Goal: Transaction & Acquisition: Subscribe to service/newsletter

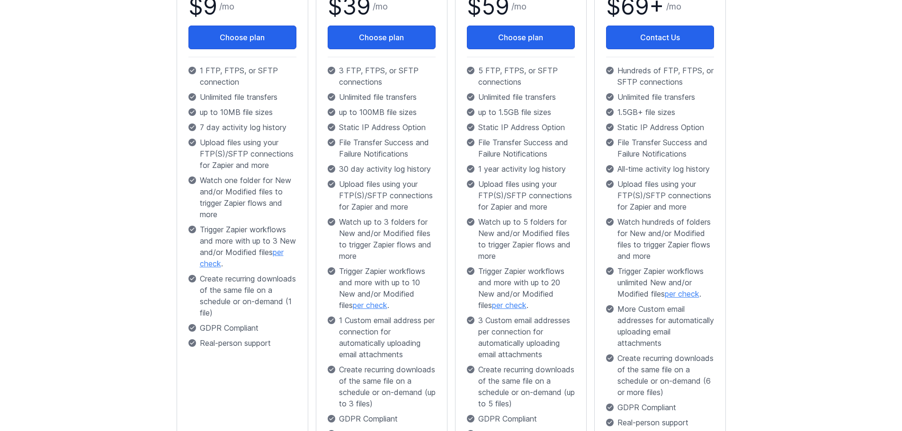
scroll to position [47, 0]
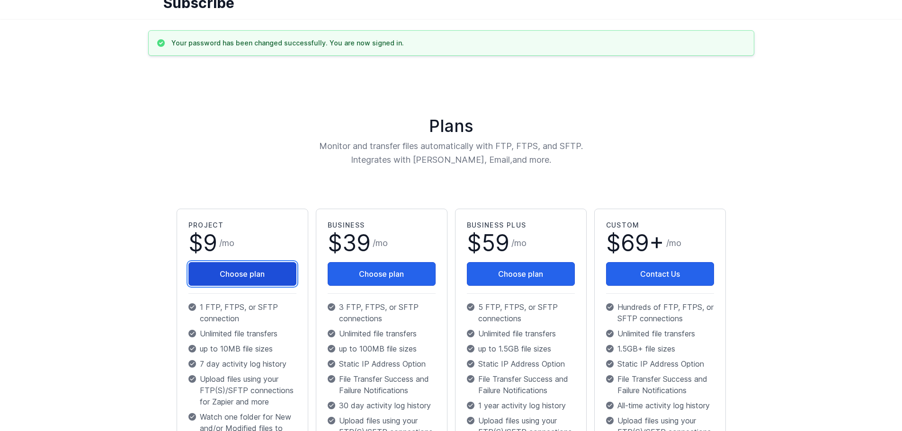
click at [260, 277] on button "Choose plan" at bounding box center [242, 274] width 108 height 24
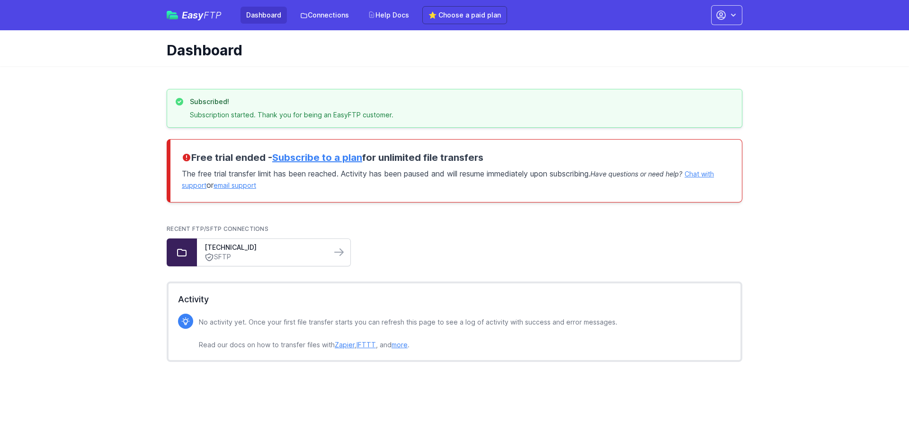
drag, startPoint x: 237, startPoint y: 249, endPoint x: 279, endPoint y: 266, distance: 45.5
click at [237, 249] on link "[TECHNICAL_ID]" at bounding box center [264, 247] width 119 height 9
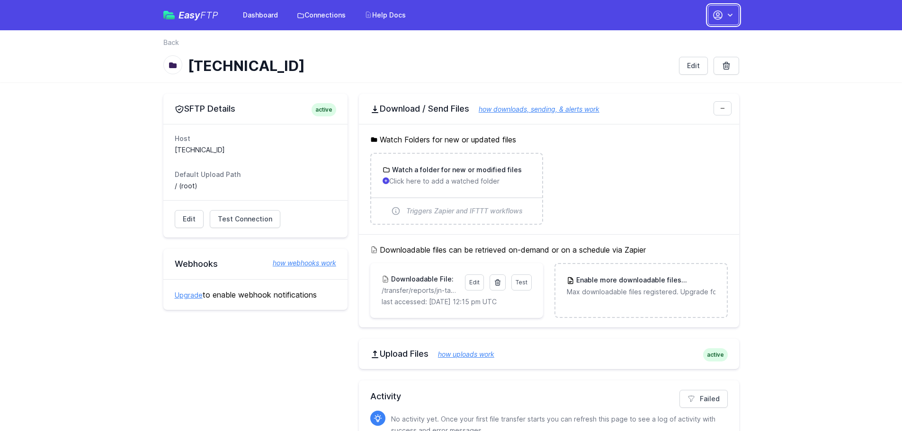
click at [735, 14] on button "button" at bounding box center [723, 15] width 31 height 20
click at [670, 106] on link "Sign out" at bounding box center [693, 107] width 91 height 17
